Goal: Check status: Check status

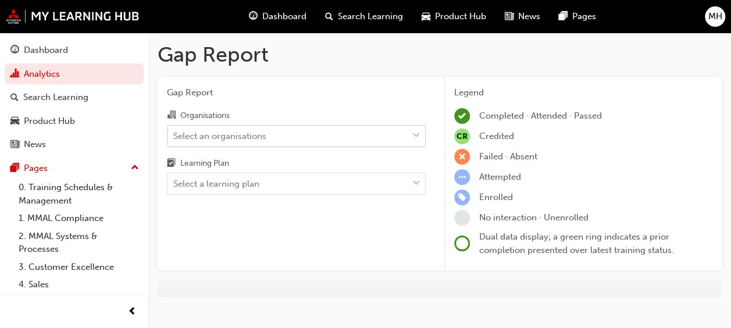
click at [235, 134] on div "Select an organisations" at bounding box center [219, 135] width 93 height 13
click at [174, 134] on input "Organisations Select an organisations" at bounding box center [173, 135] width 1 height 10
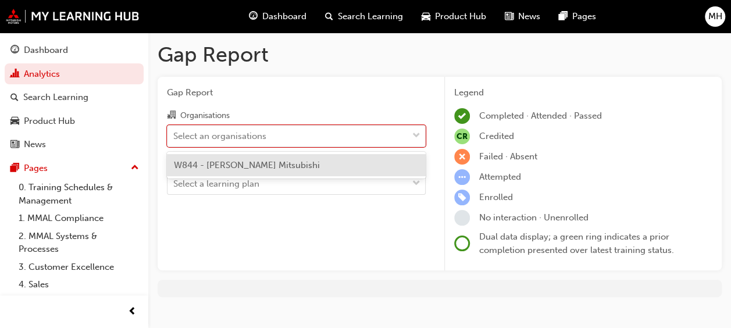
click at [230, 162] on span "W844 - [PERSON_NAME] Mitsubishi" at bounding box center [247, 165] width 146 height 10
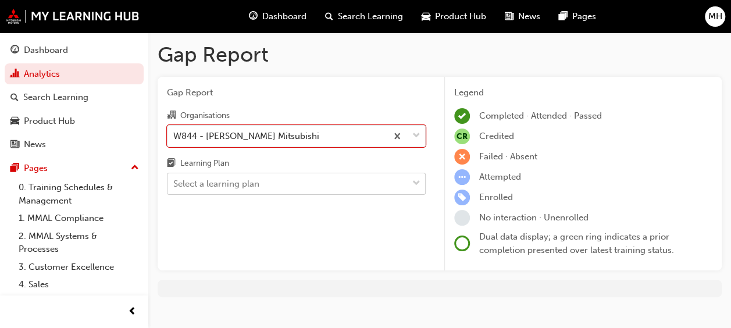
scroll to position [17, 0]
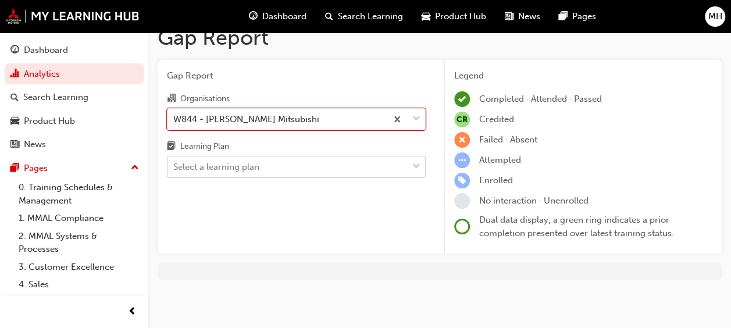
click at [231, 180] on div "Gap Report Organisations option W844 - [PERSON_NAME] Mitsubishi, selected. 0 re…" at bounding box center [296, 157] width 277 height 194
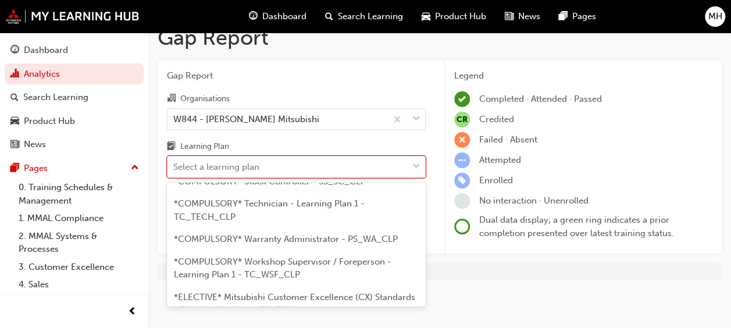
scroll to position [581, 0]
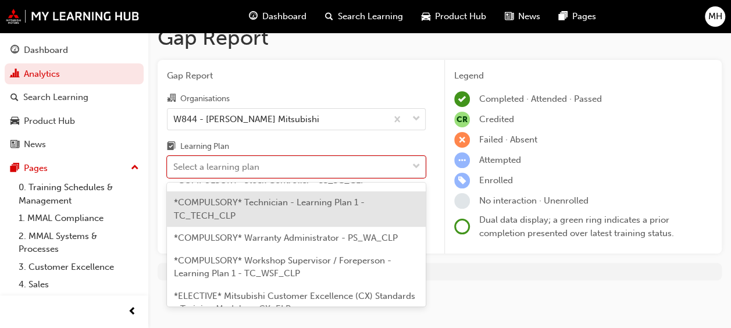
click at [259, 213] on span "*COMPULSORY* Technician - Learning Plan 1 - TC_TECH_CLP" at bounding box center [269, 209] width 191 height 24
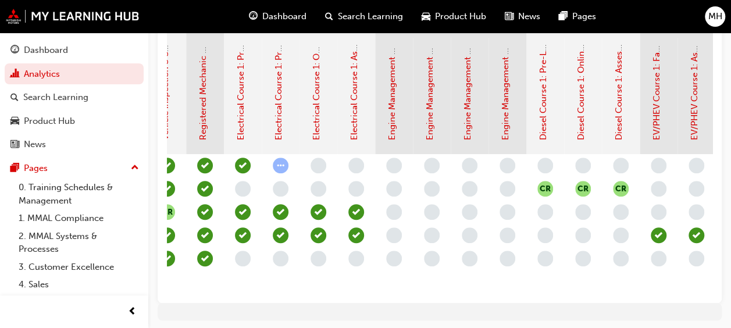
scroll to position [0, 890]
